Goal: Find specific page/section: Find specific page/section

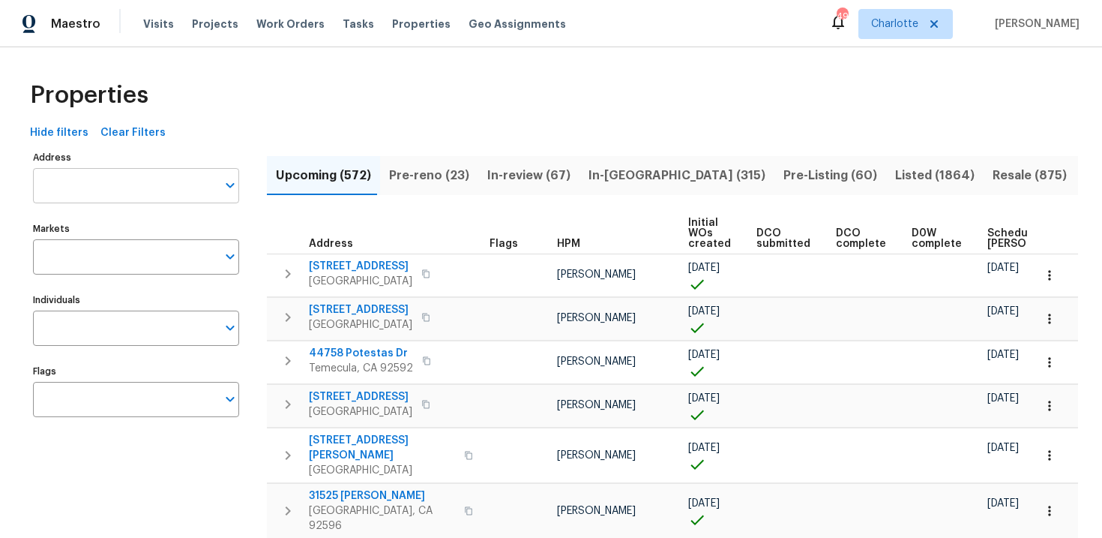
click at [121, 180] on input "Address" at bounding box center [125, 185] width 184 height 35
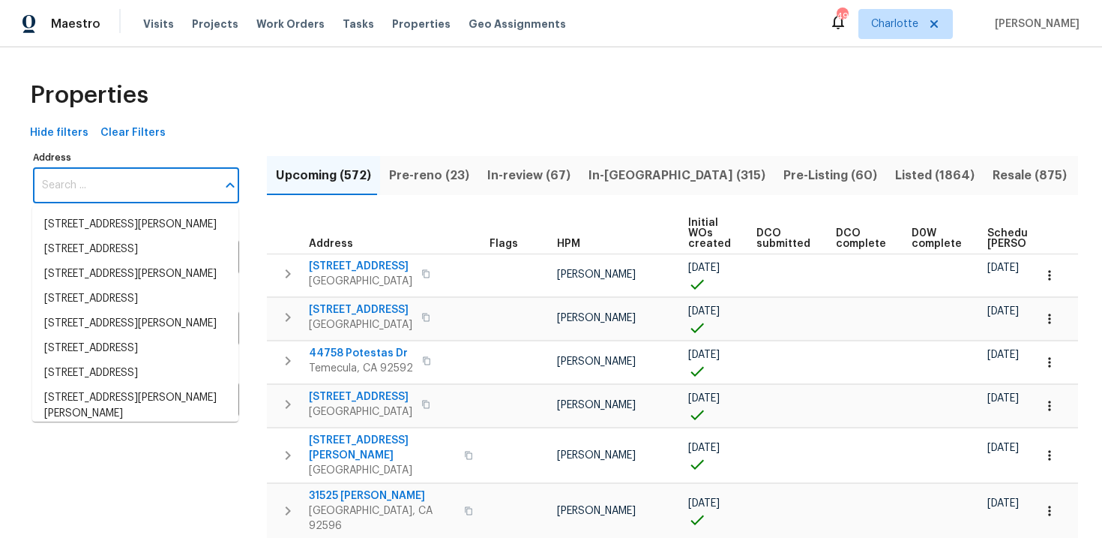
paste input "[STREET_ADDRESS]"
type input "[STREET_ADDRESS]"
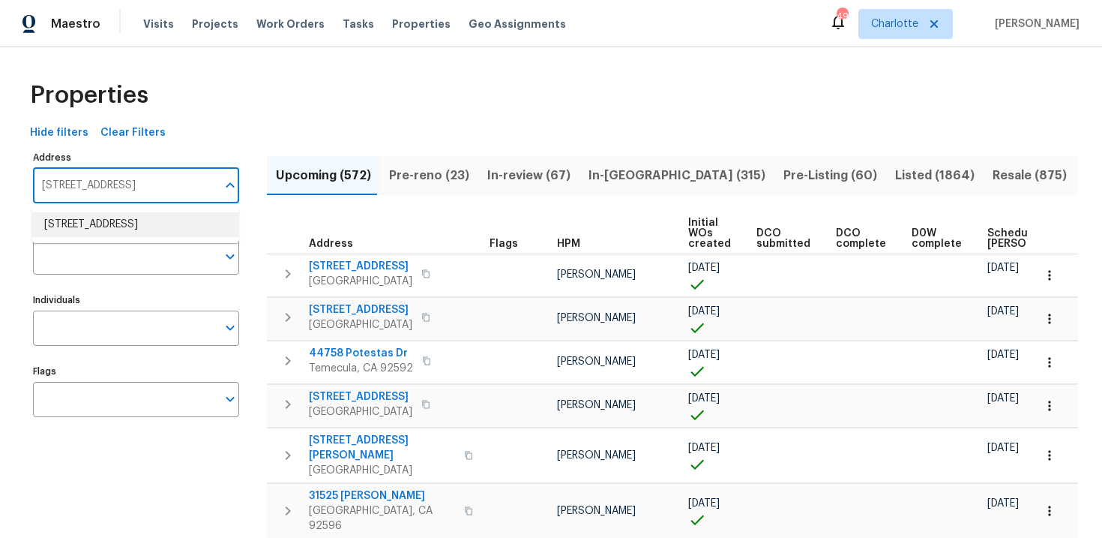
click at [127, 232] on li "2662 Kiplands Way Dr Houston TX 77014" at bounding box center [135, 224] width 206 height 25
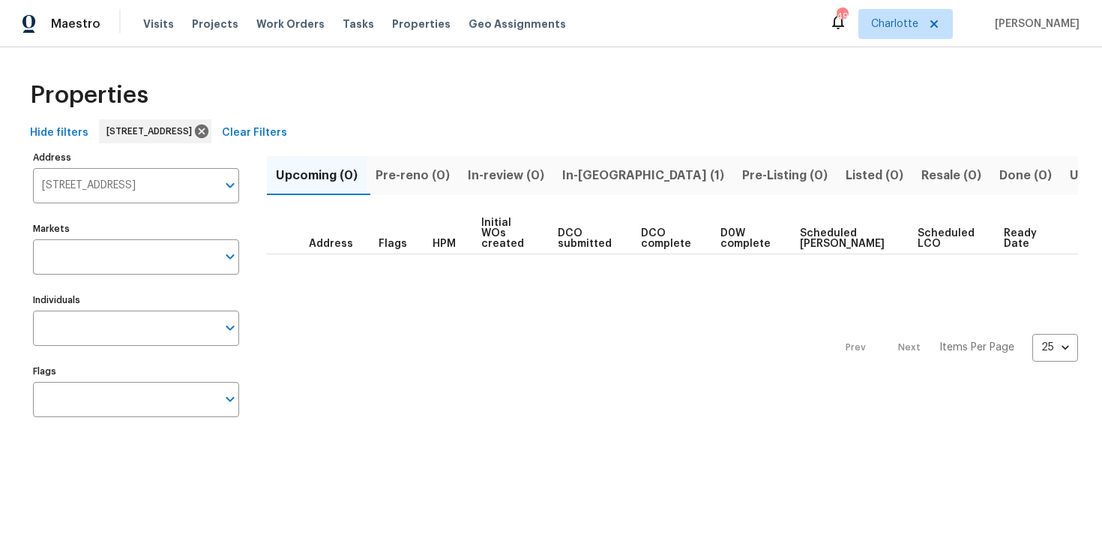
click at [589, 188] on button "In-reno (1)" at bounding box center [643, 175] width 180 height 39
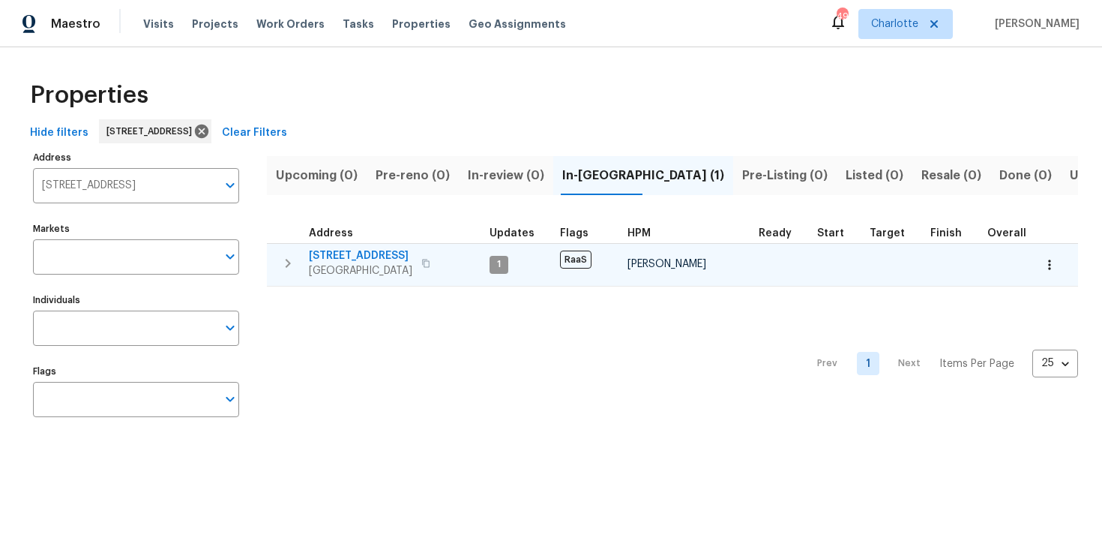
click at [457, 252] on div "2662 Kiplands Way Dr Houston, TX 77014" at bounding box center [393, 263] width 169 height 30
click at [430, 260] on icon "button" at bounding box center [425, 263] width 7 height 8
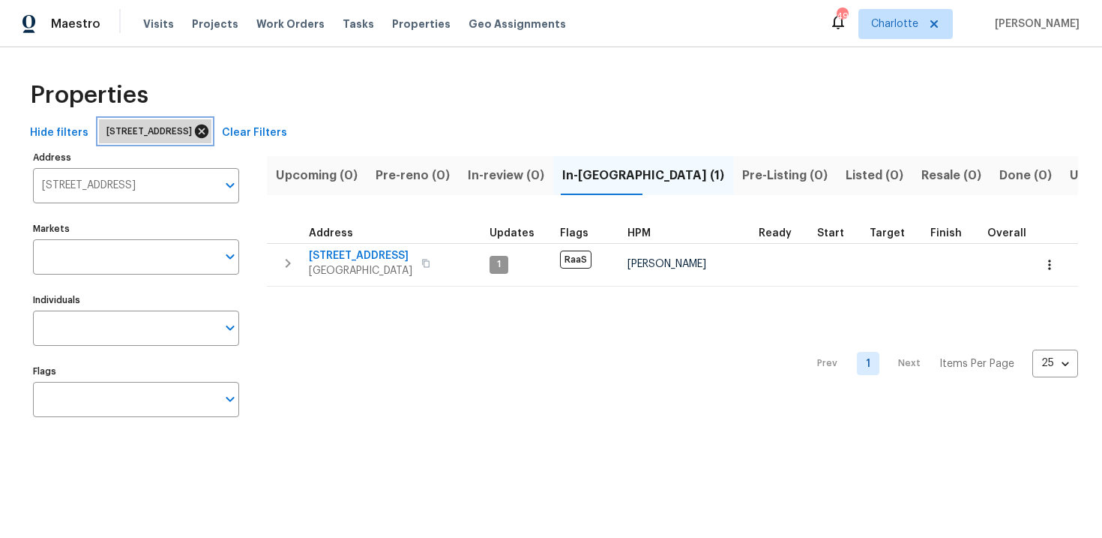
click at [208, 131] on icon at bounding box center [201, 130] width 13 height 13
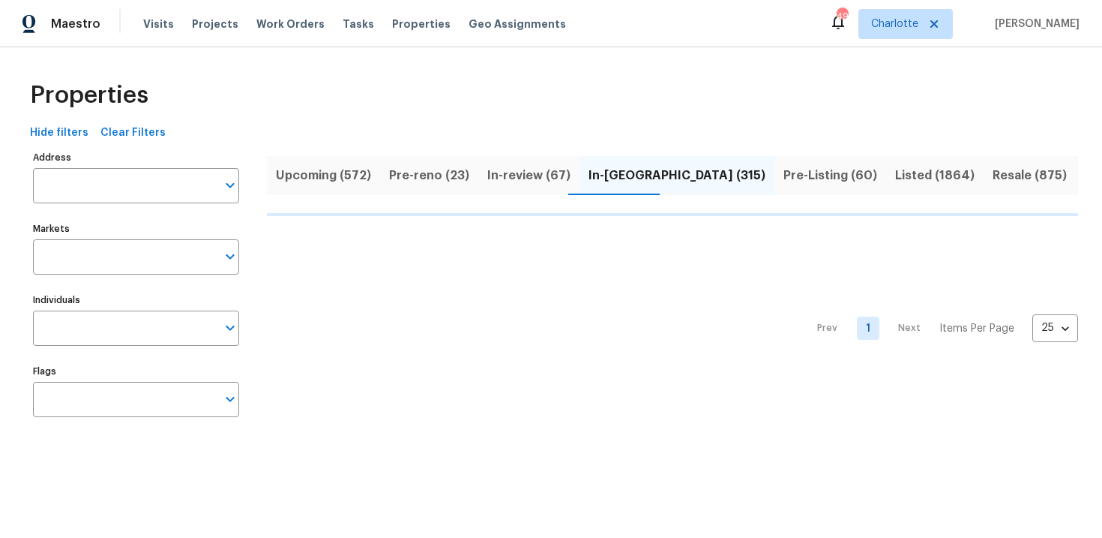
click at [314, 173] on span "Upcoming (572)" at bounding box center [323, 175] width 95 height 21
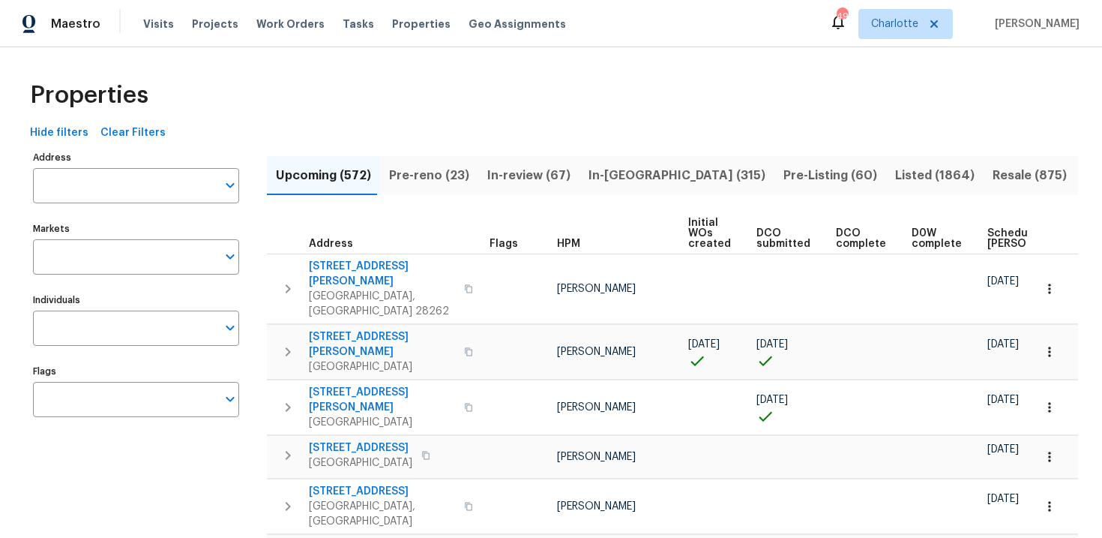
scroll to position [0, 157]
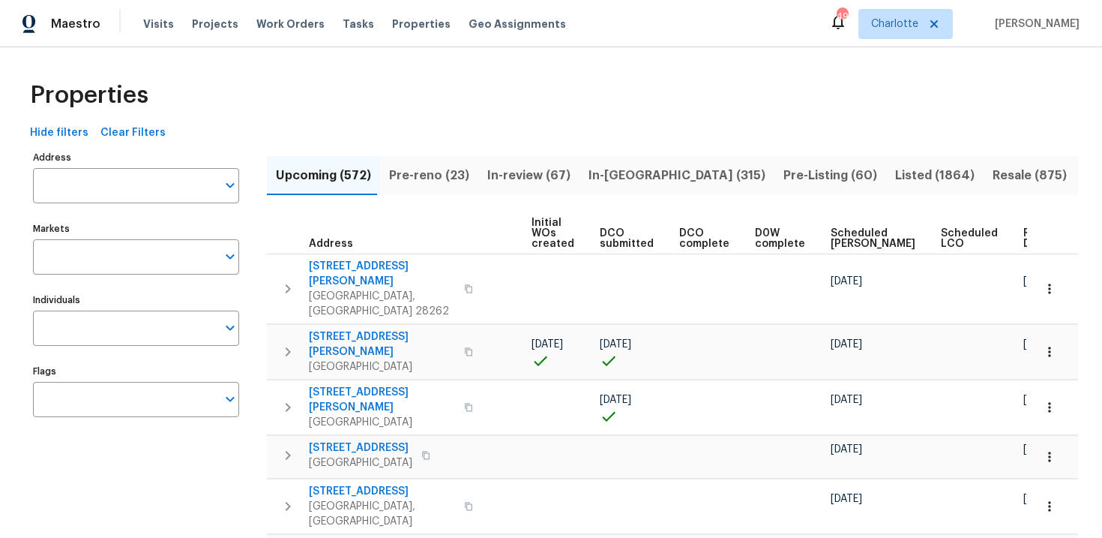
click at [1023, 232] on span "Ready Date" at bounding box center [1039, 238] width 33 height 21
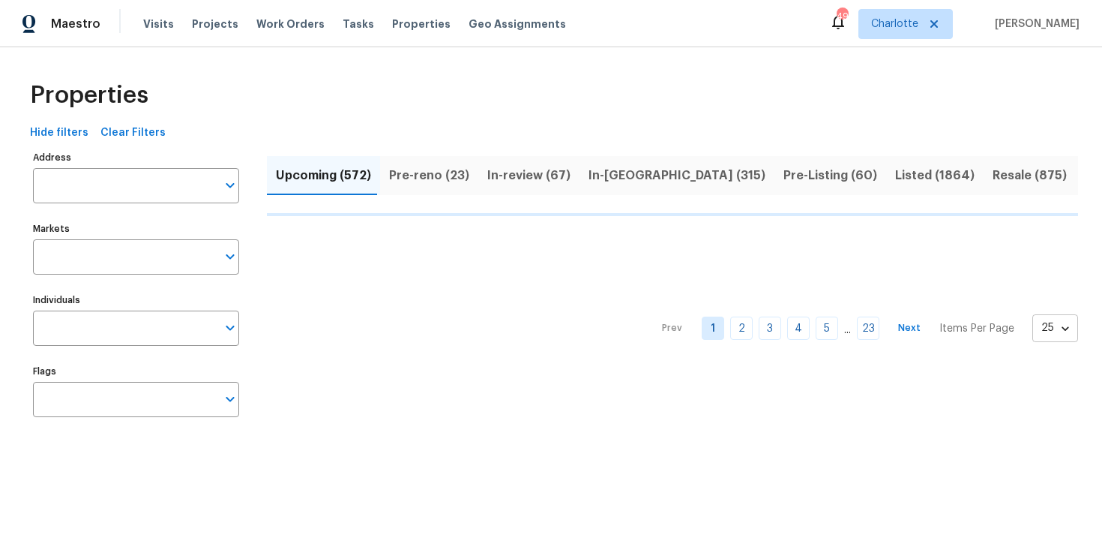
click at [1057, 328] on body "Maestro Visits Projects Work Orders Tasks Properties Geo Assignments 49 Charlot…" at bounding box center [551, 228] width 1102 height 456
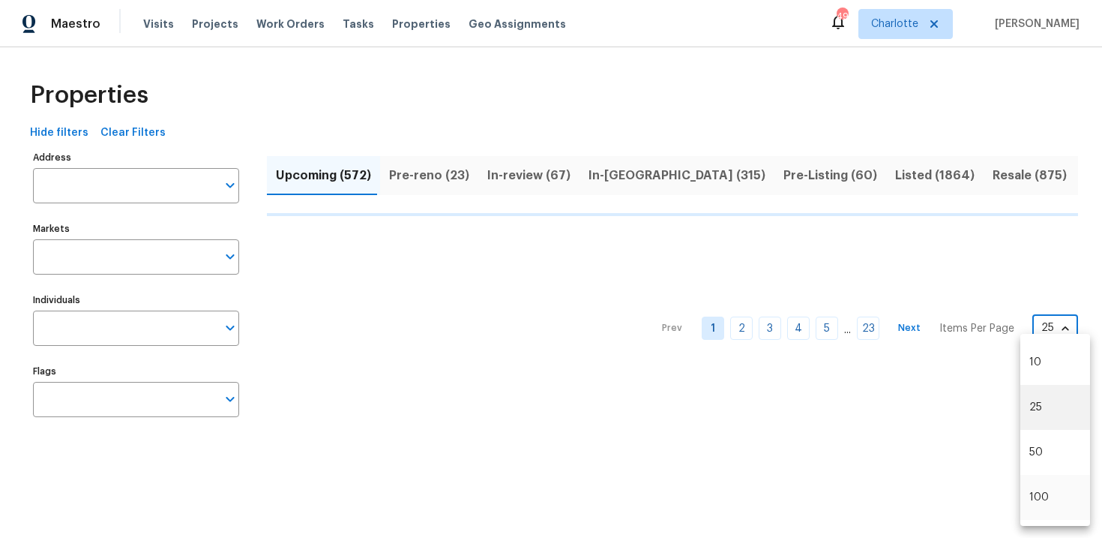
click at [1047, 505] on li "100" at bounding box center [1055, 497] width 70 height 45
type input "100"
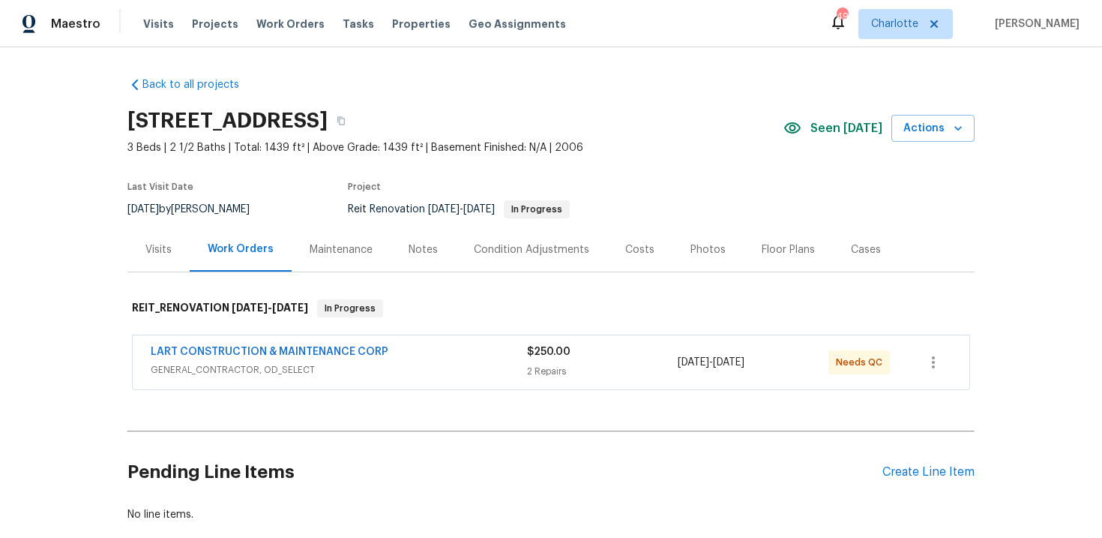
click at [723, 133] on div "[STREET_ADDRESS]" at bounding box center [455, 120] width 656 height 39
click at [345, 118] on icon "button" at bounding box center [340, 121] width 7 height 8
click at [448, 341] on div "LART CONSTRUCTION & MAINTENANCE CORP GENERAL_CONTRACTOR, OD_SELECT $250.00 2 Re…" at bounding box center [551, 362] width 837 height 54
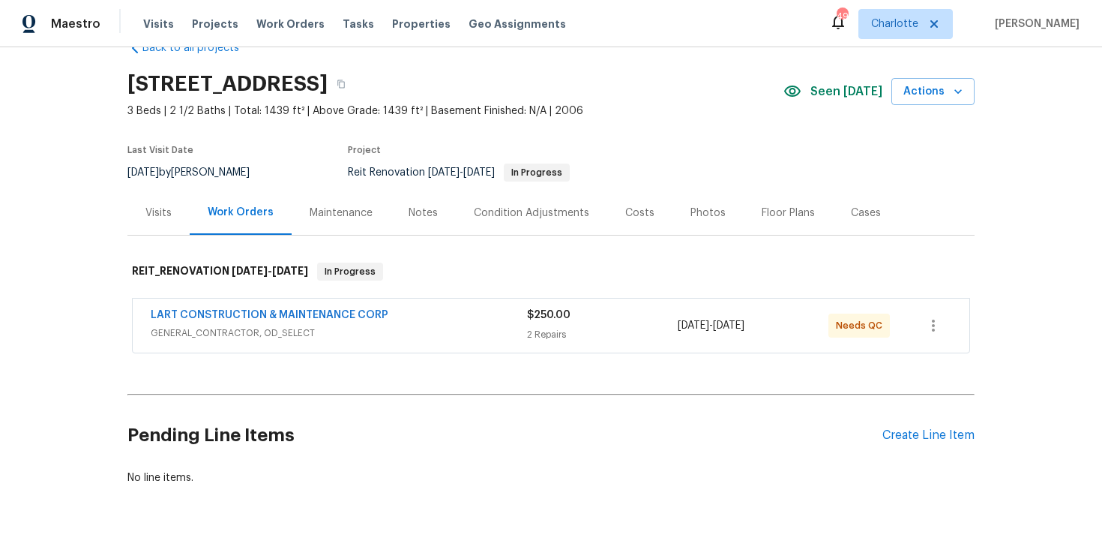
scroll to position [86, 0]
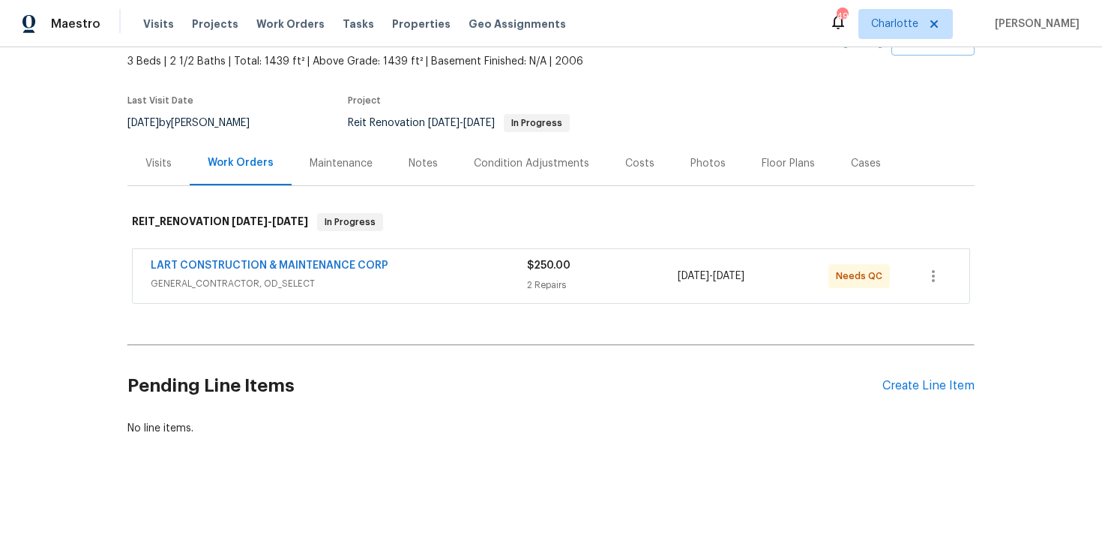
click at [453, 275] on div "LART CONSTRUCTION & MAINTENANCE CORP" at bounding box center [339, 267] width 376 height 18
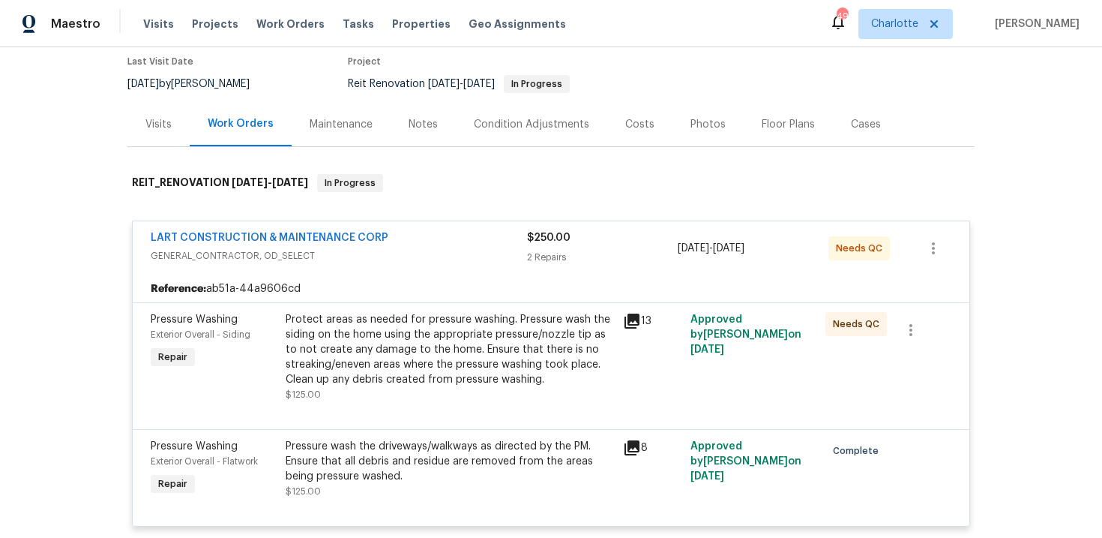
scroll to position [187, 0]
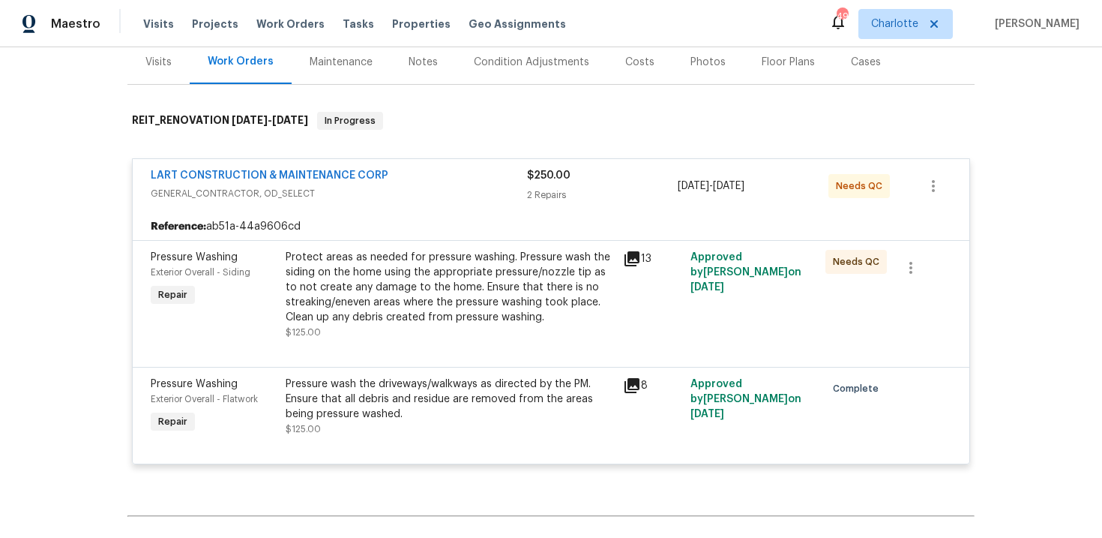
click at [451, 187] on span "GENERAL_CONTRACTOR, OD_SELECT" at bounding box center [339, 193] width 376 height 15
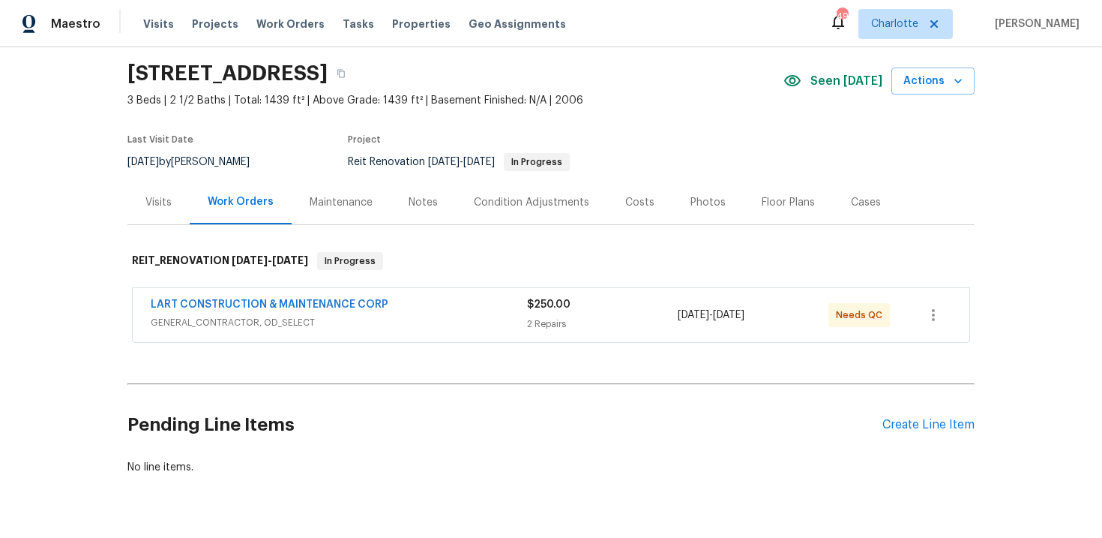
scroll to position [0, 0]
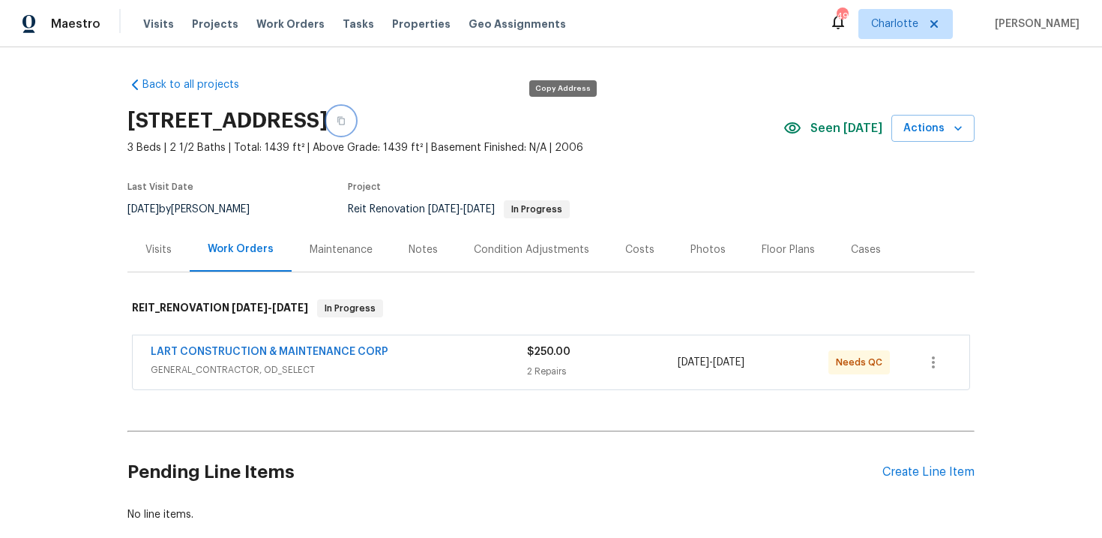
click at [346, 121] on icon "button" at bounding box center [341, 120] width 9 height 9
click at [687, 118] on div "[STREET_ADDRESS]" at bounding box center [455, 120] width 656 height 39
